Goal: Task Accomplishment & Management: Complete application form

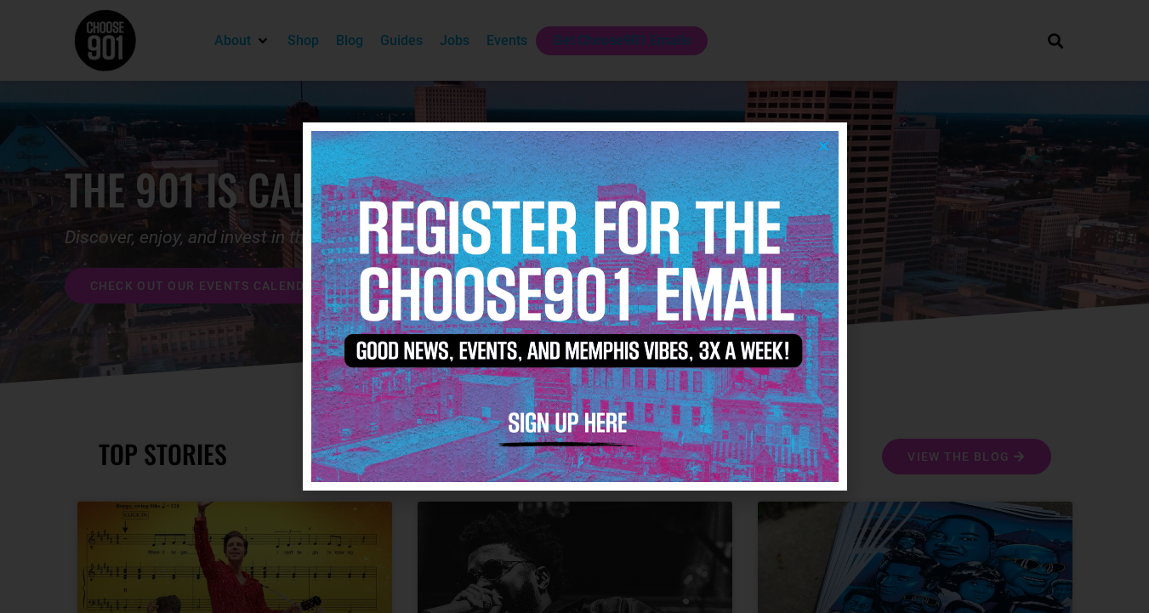
click at [827, 139] on img at bounding box center [574, 306] width 527 height 351
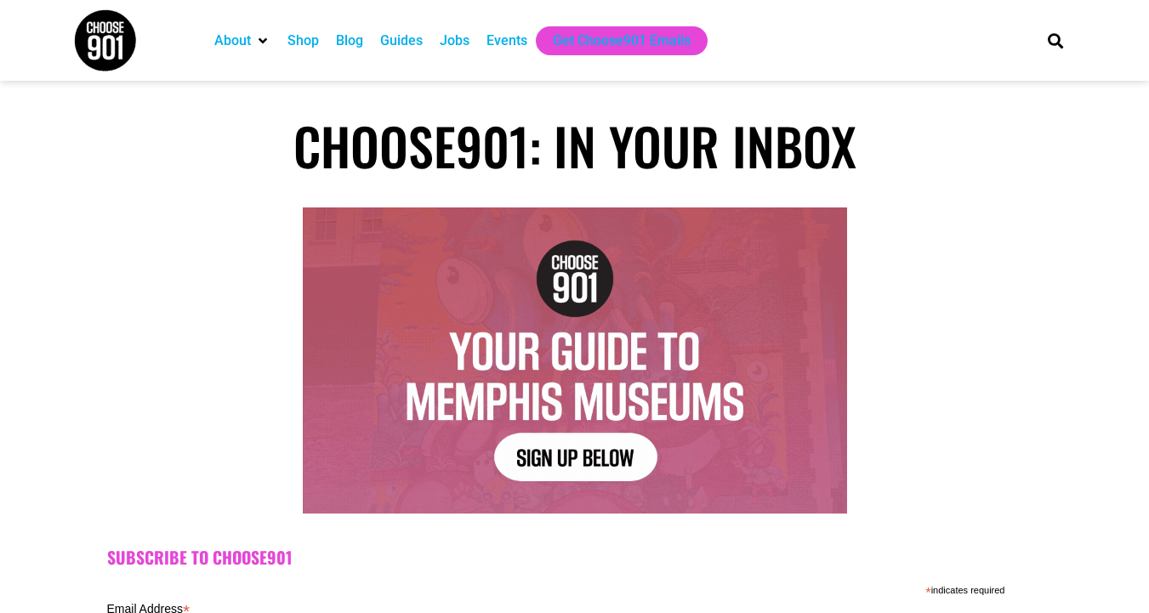
click at [448, 51] on div "Jobs" at bounding box center [454, 40] width 47 height 29
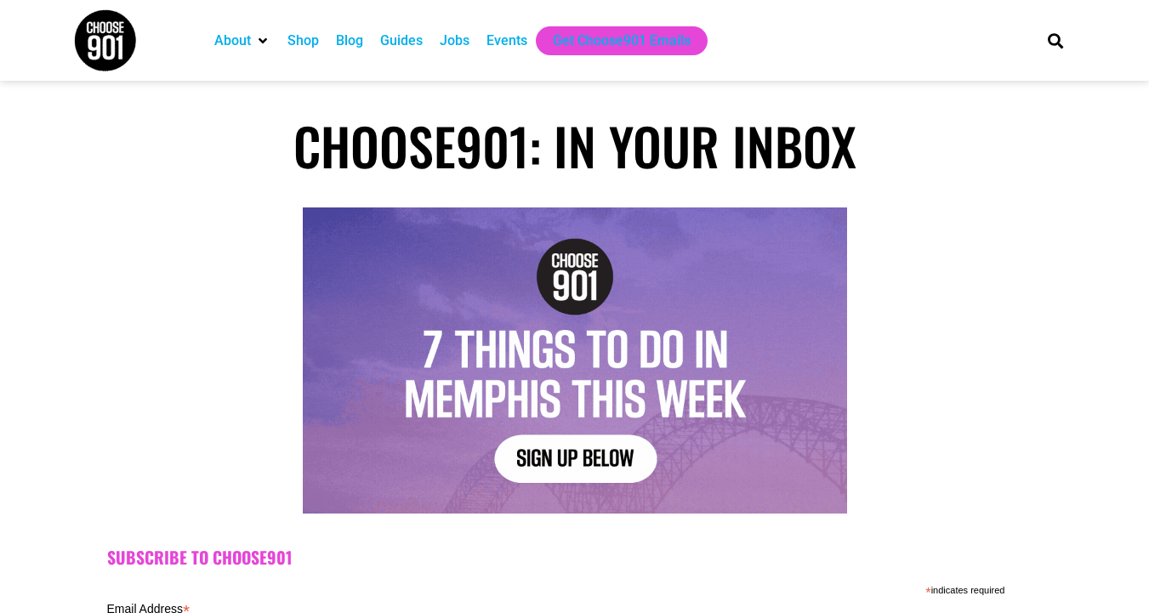
click at [457, 44] on div "Jobs" at bounding box center [455, 41] width 30 height 20
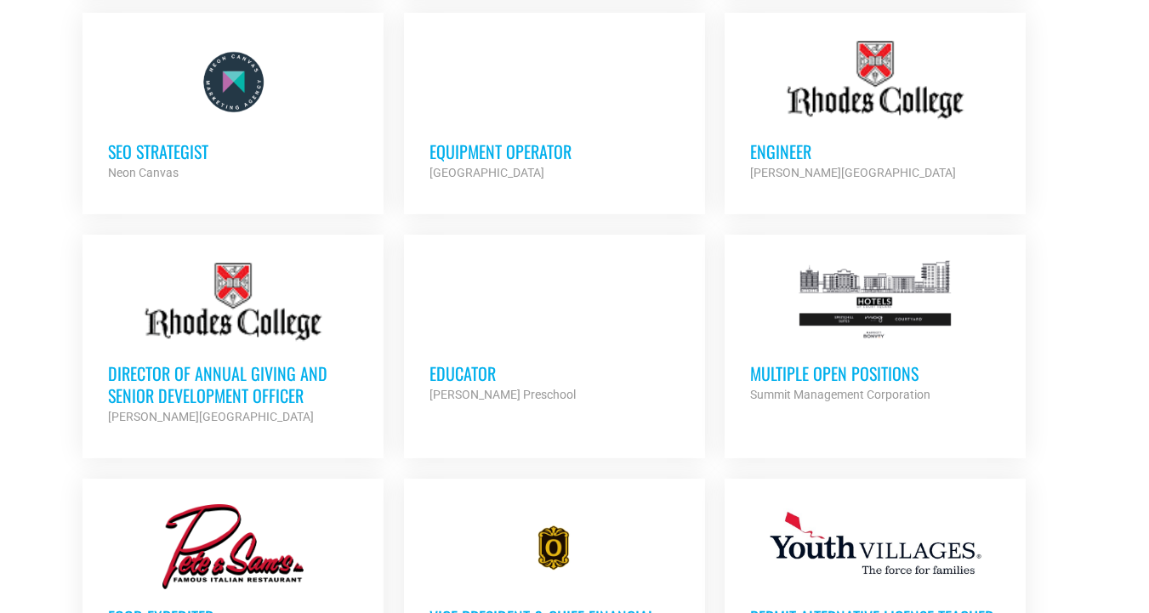
scroll to position [1250, 0]
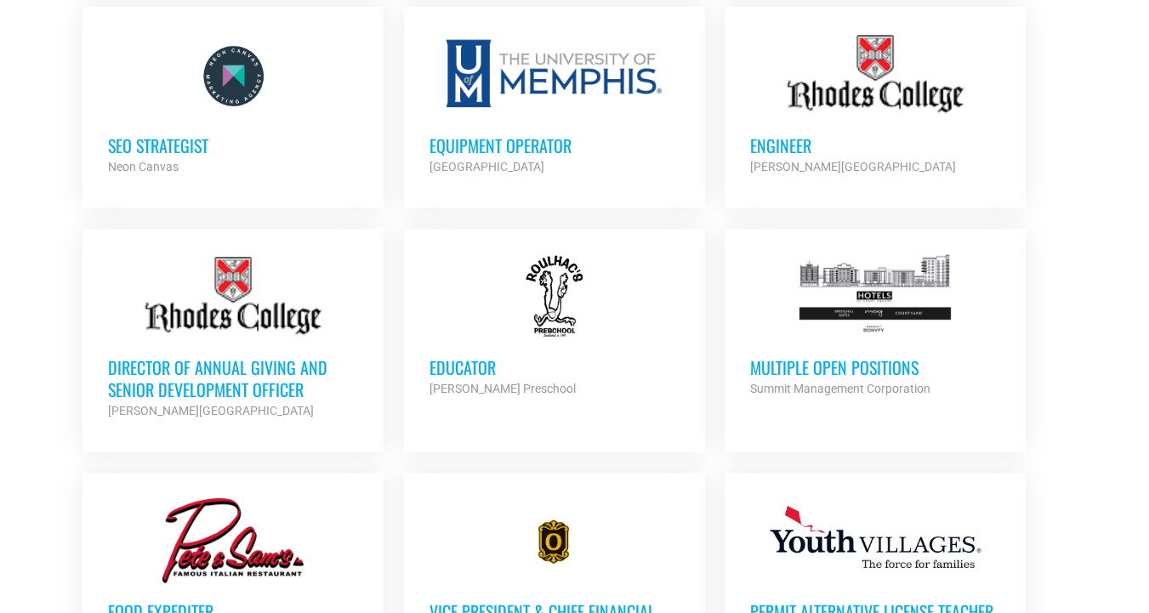
click at [791, 362] on h3 "Multiple Open Positions" at bounding box center [875, 367] width 250 height 22
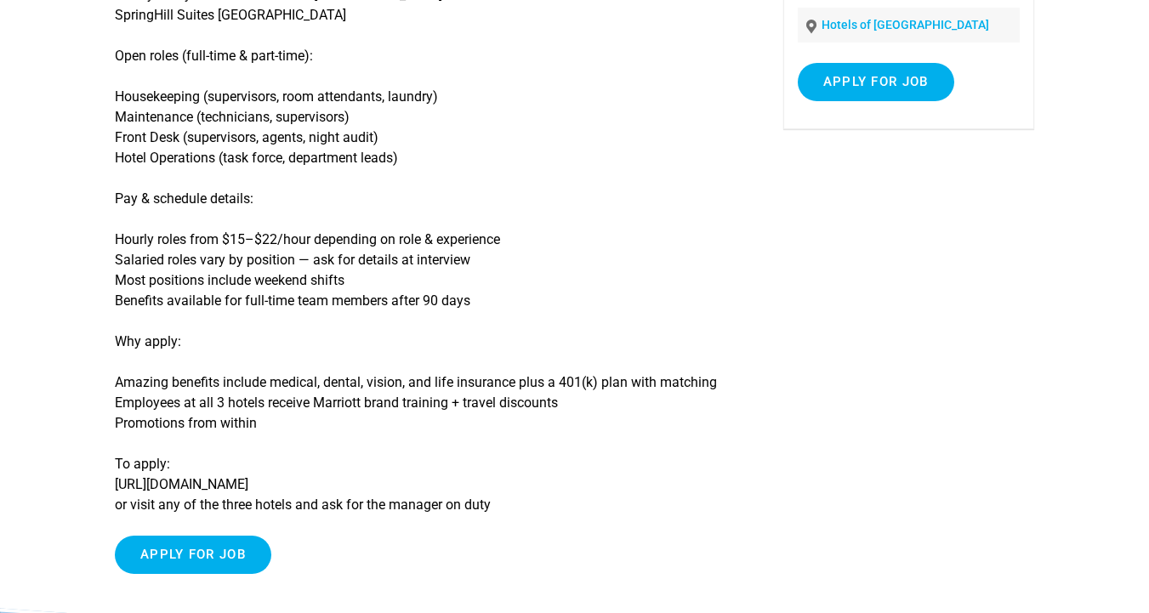
scroll to position [319, 0]
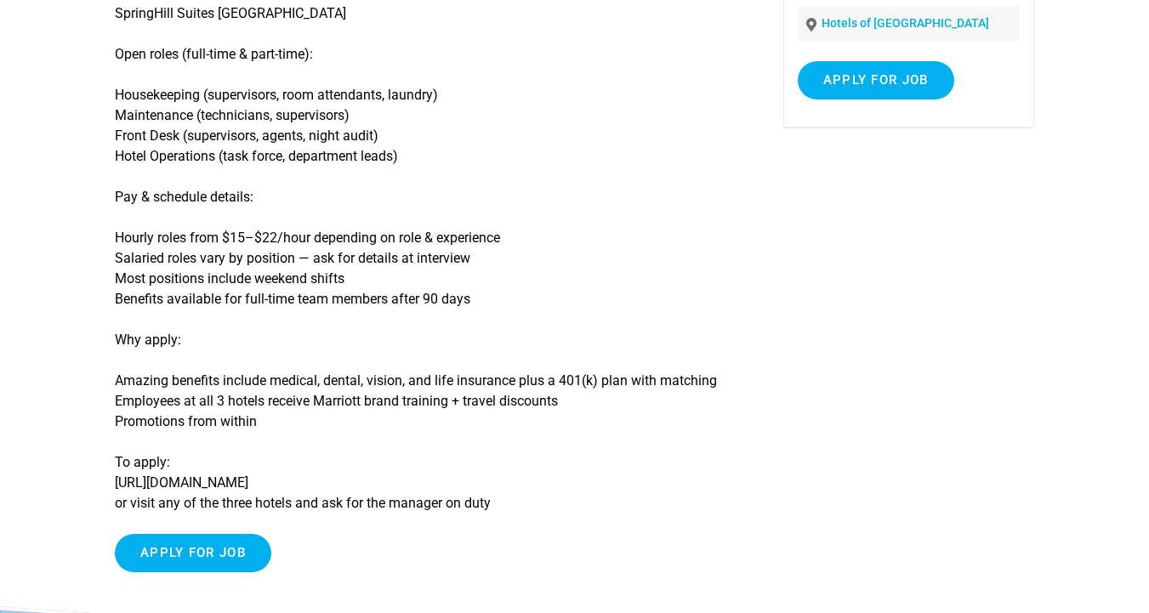
click at [316, 480] on p "To apply: [URL][DOMAIN_NAME] or visit any of the three hotels and ask for the m…" at bounding box center [426, 482] width 622 height 61
copy p "[URL][DOMAIN_NAME]"
